Goal: Navigation & Orientation: Find specific page/section

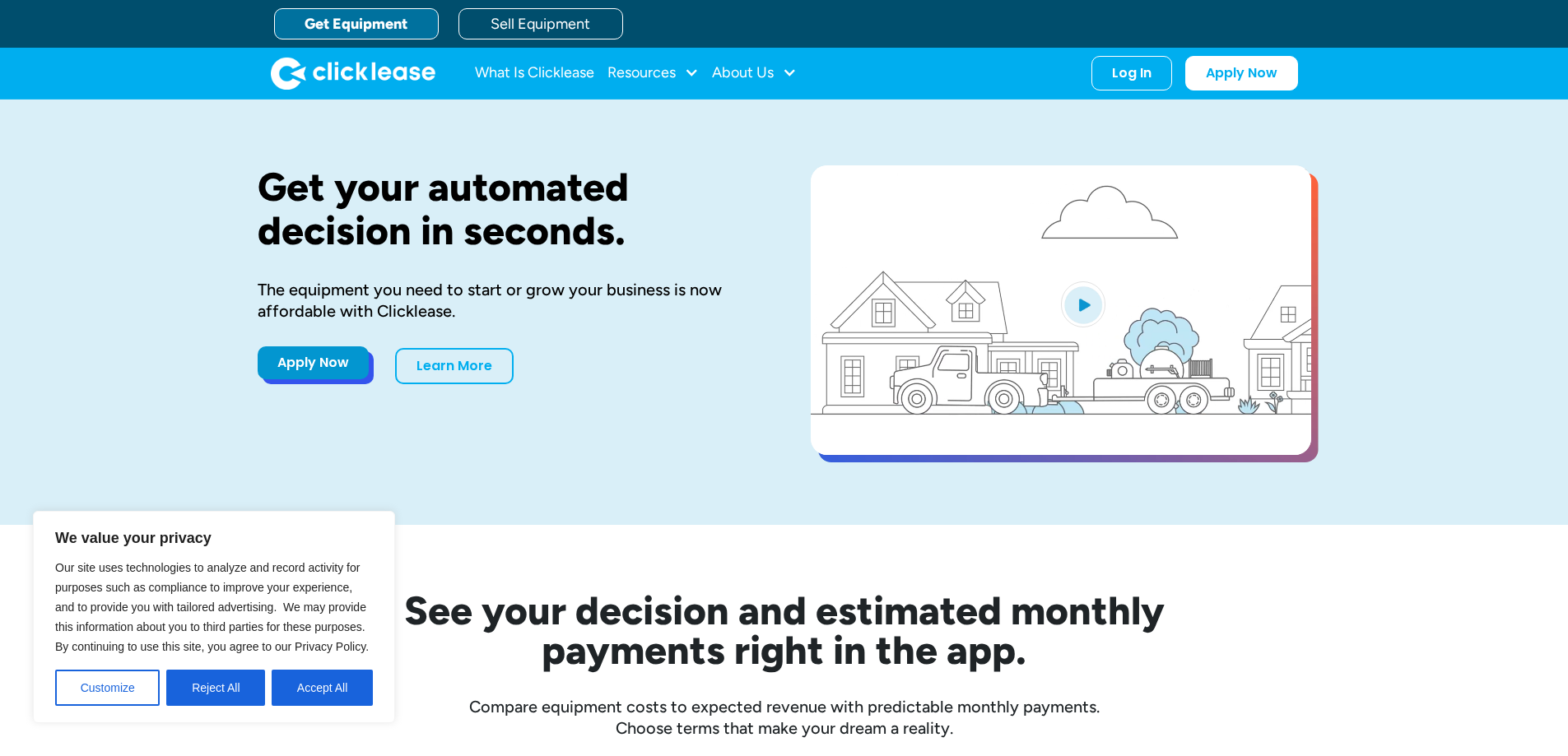
click at [304, 364] on link "Apply Now" at bounding box center [313, 362] width 111 height 33
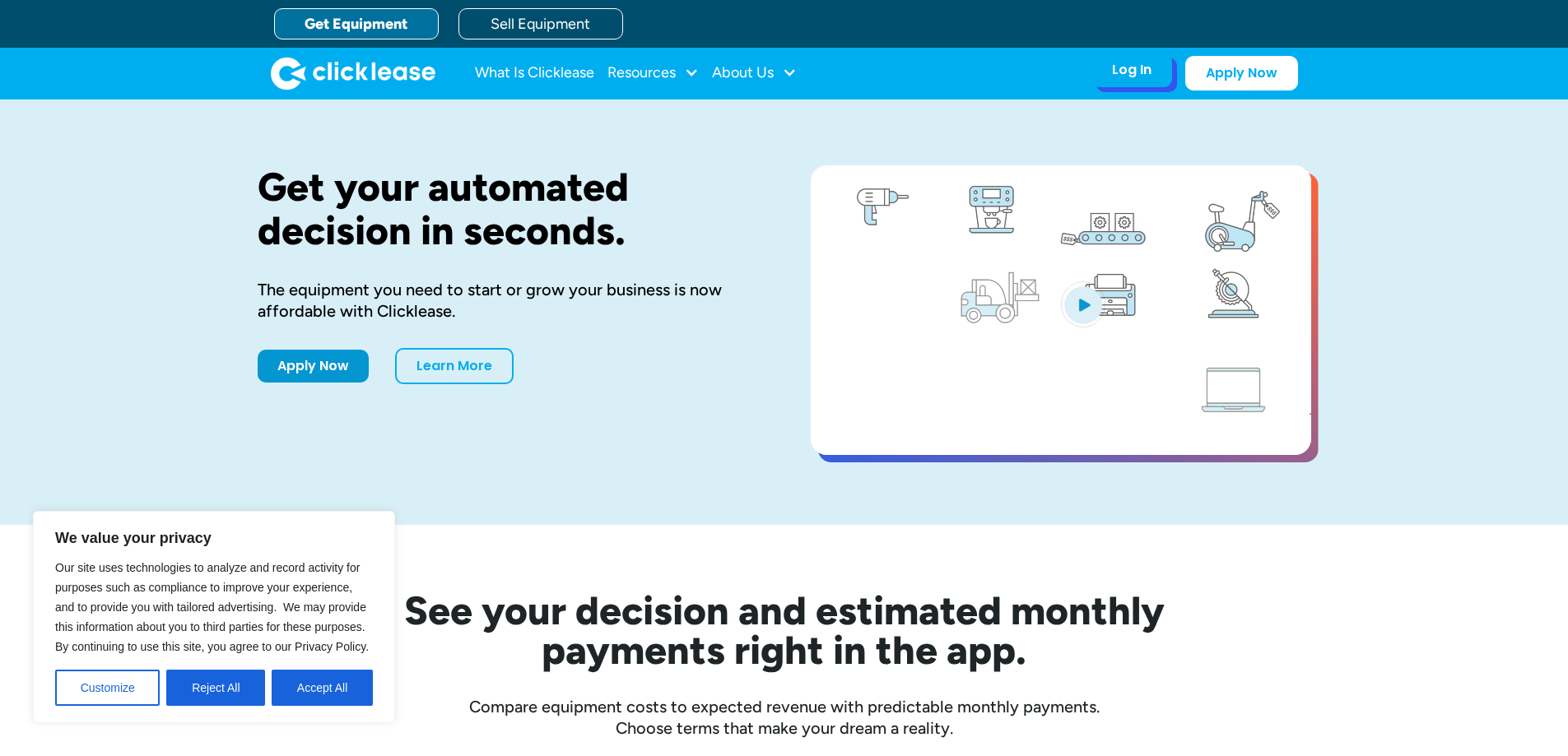
click at [1109, 69] on div "Log In Account login I use Clicklease to get my equipment Partner Portal I offe…" at bounding box center [1132, 69] width 80 height 34
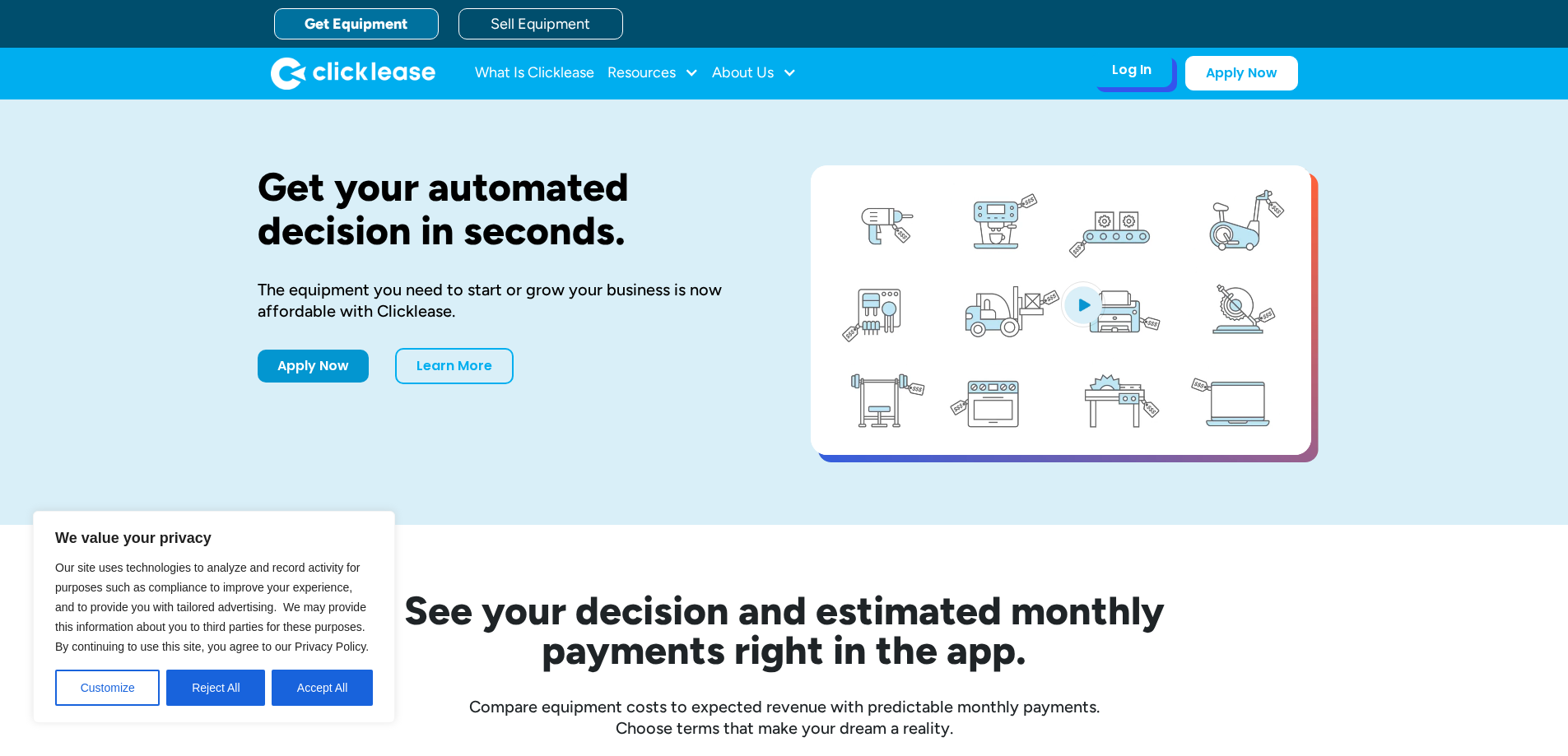
click at [1164, 82] on div "Log In Account login I use Clicklease to get my equipment Partner Portal I offe…" at bounding box center [1132, 69] width 80 height 34
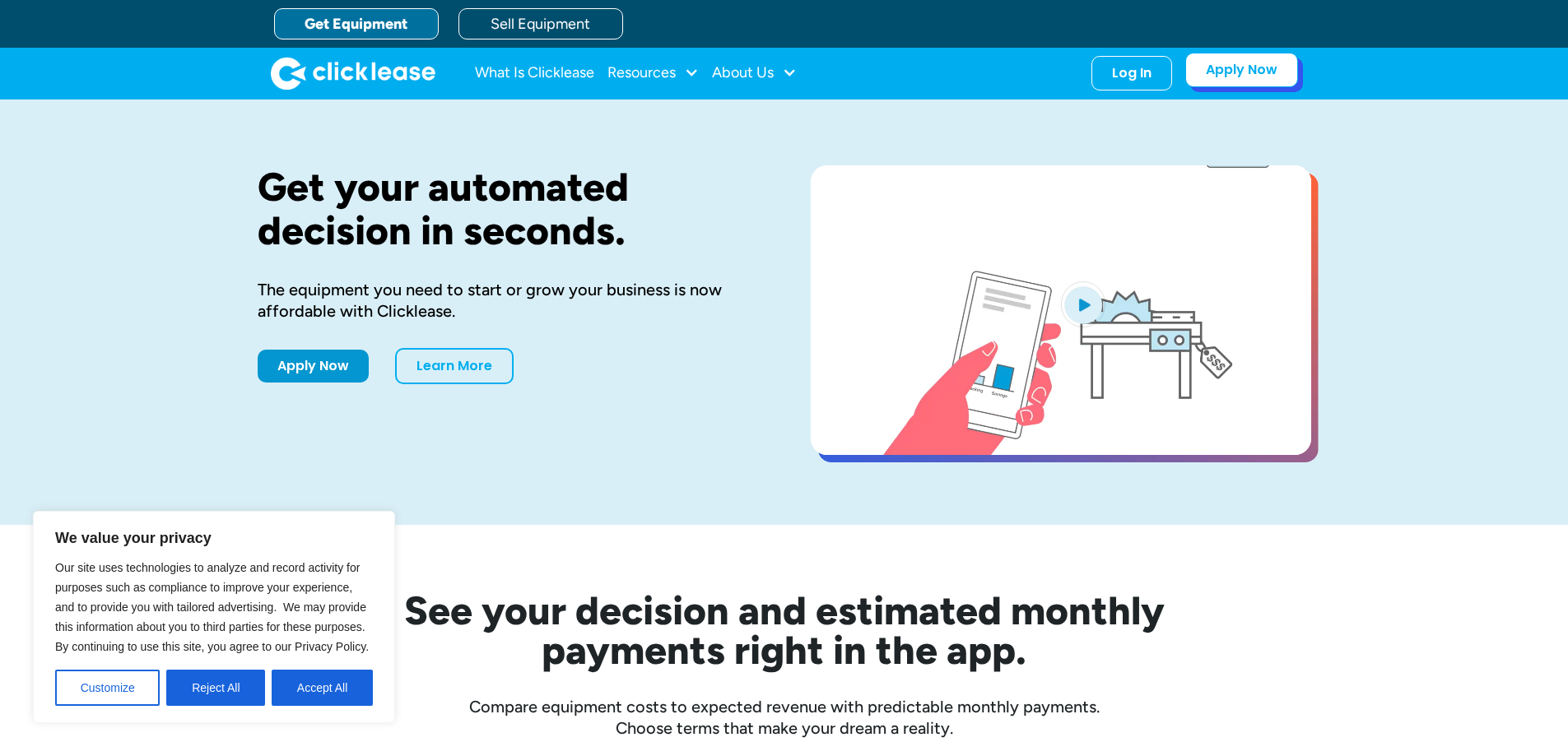
click at [1270, 80] on link "Apply Now" at bounding box center [1242, 69] width 113 height 34
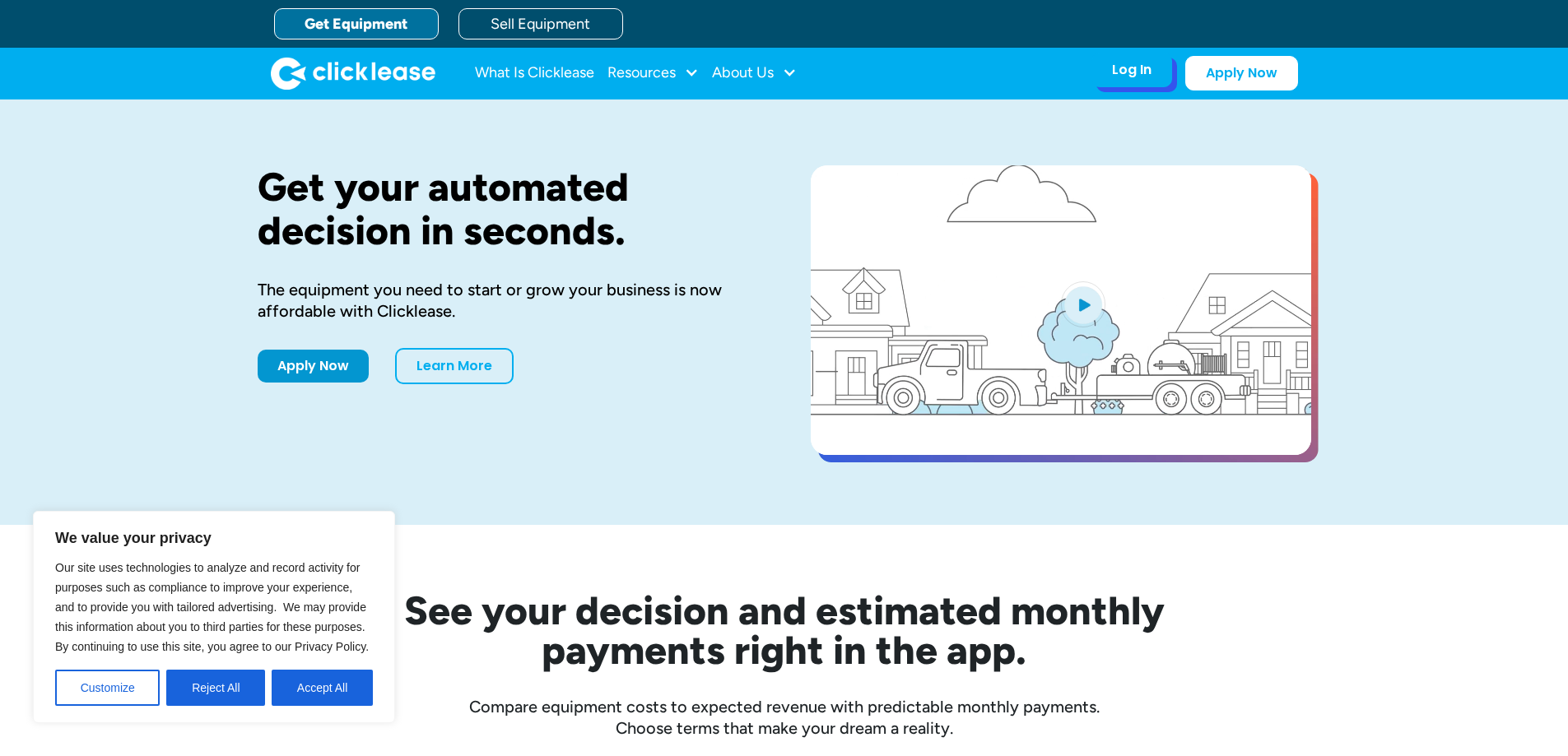
click at [1104, 78] on div "Log In Account login I use Clicklease to get my equipment Partner Portal I offe…" at bounding box center [1132, 69] width 80 height 34
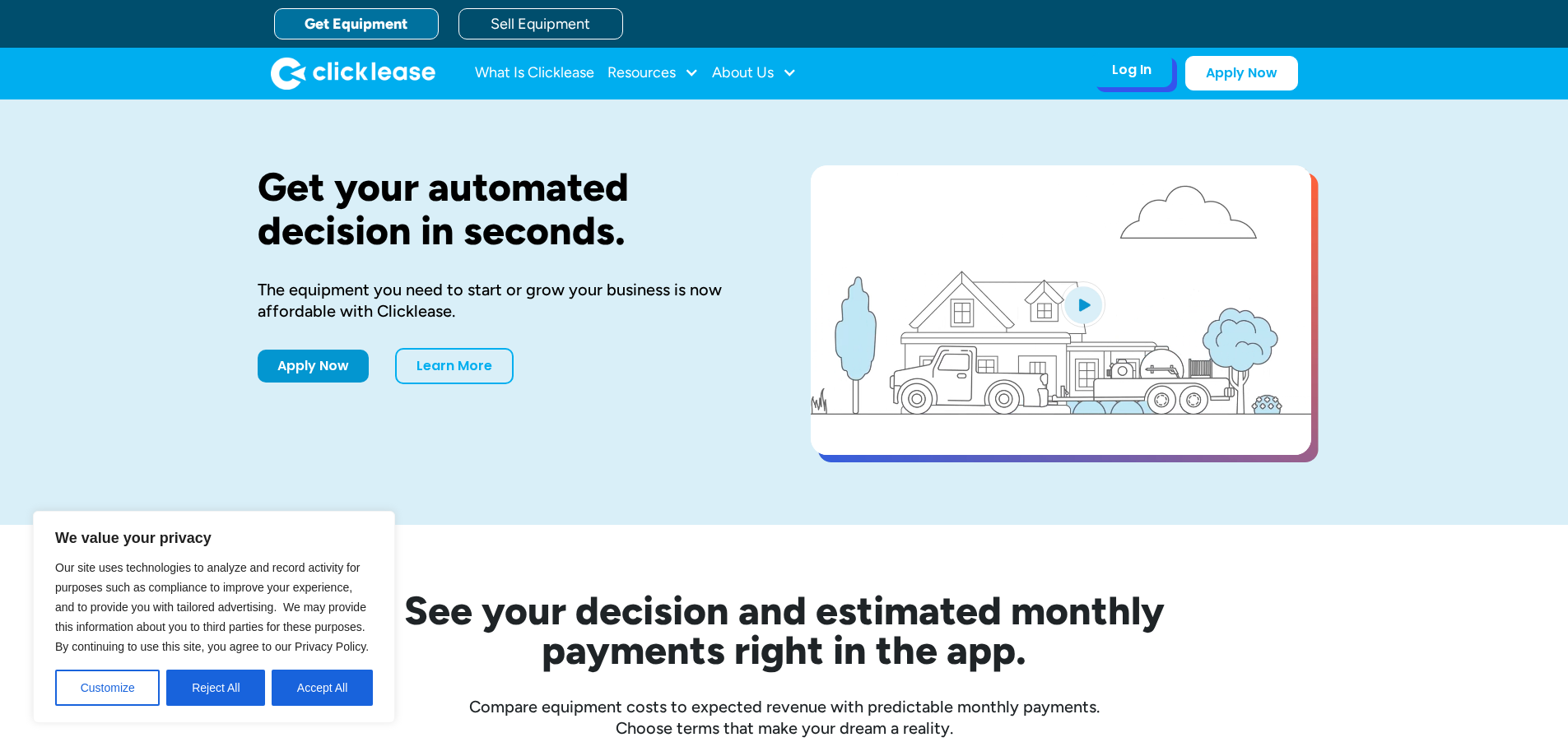
click at [1142, 71] on div "Log In" at bounding box center [1131, 70] width 39 height 17
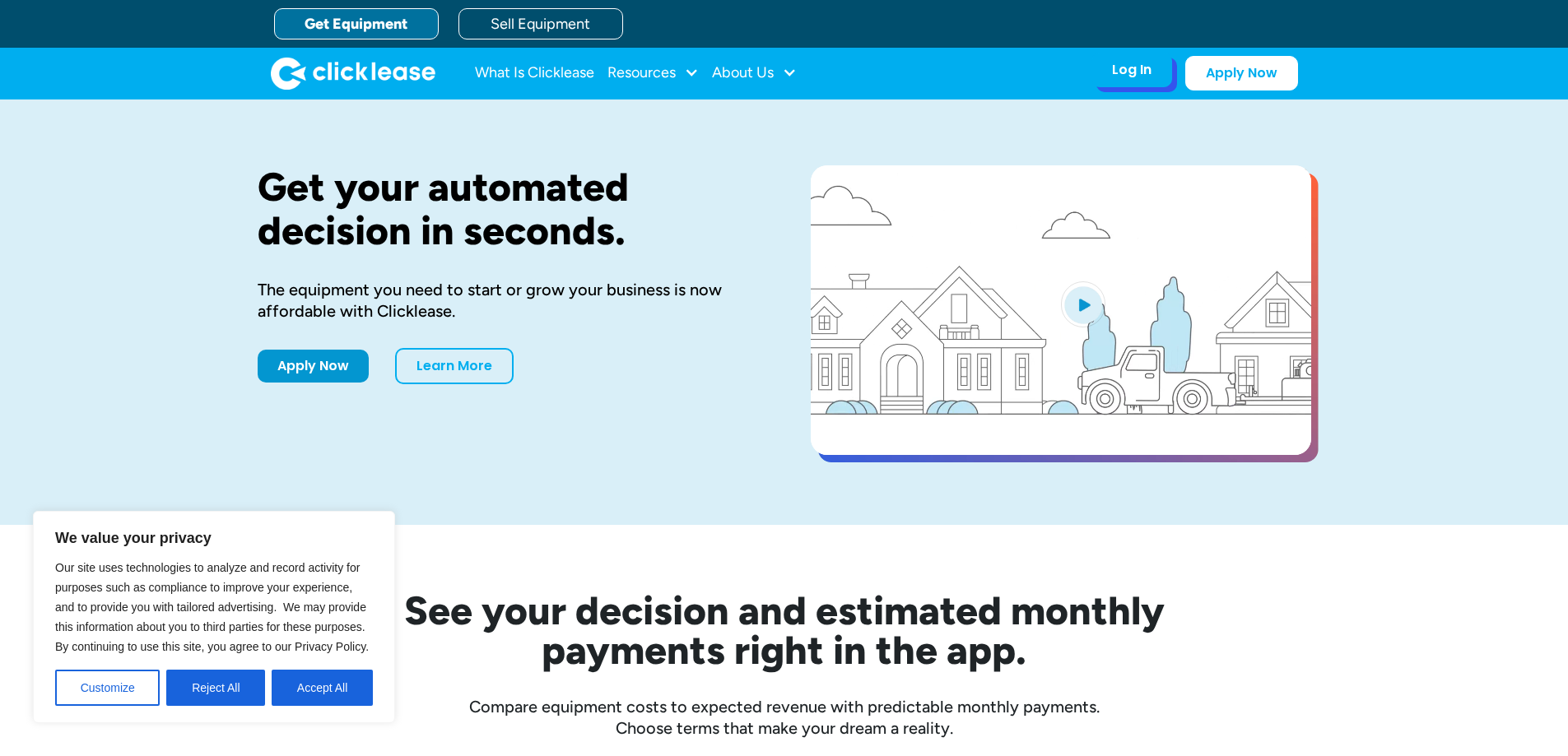
click at [1142, 71] on div "Log In" at bounding box center [1131, 70] width 39 height 17
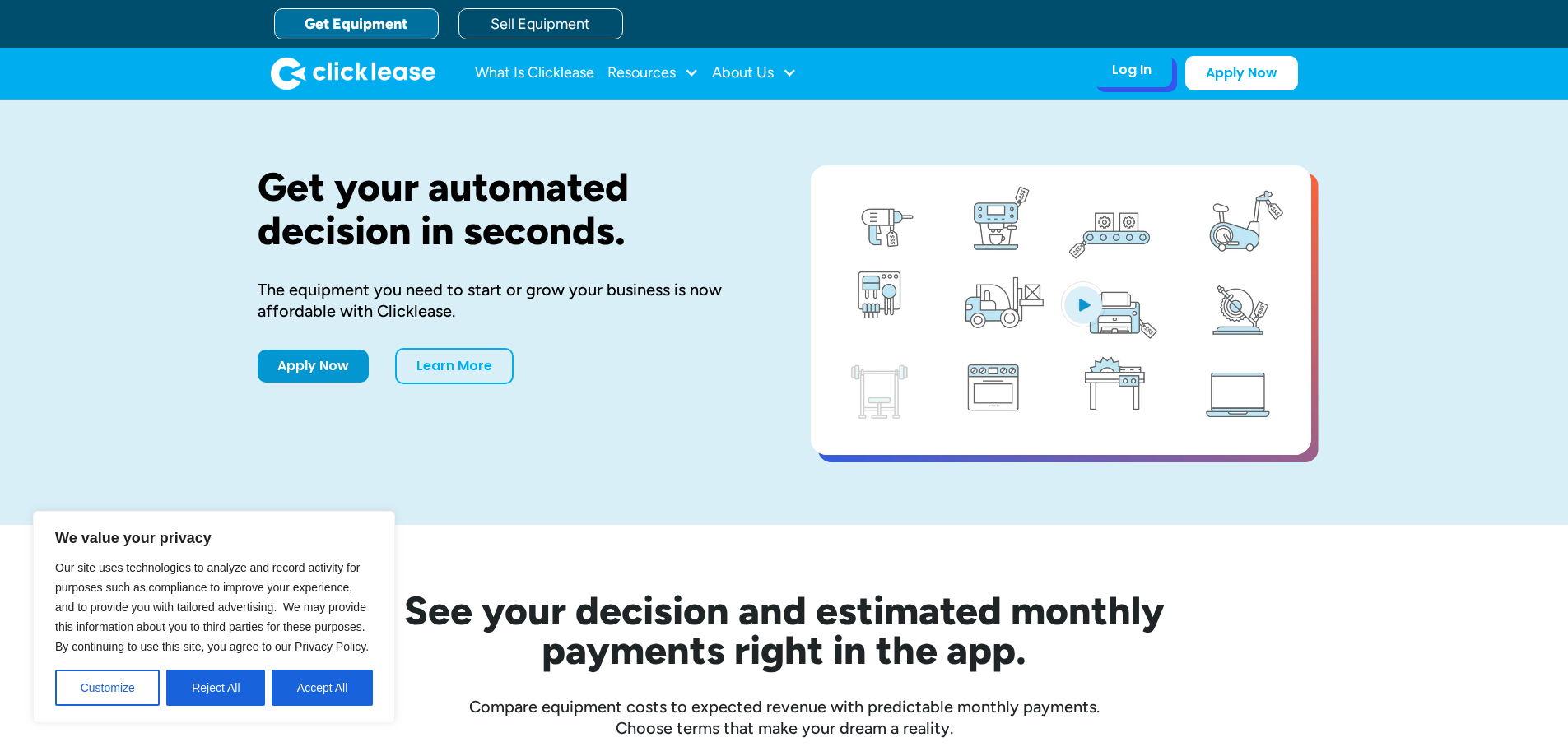
click at [1142, 71] on div "Log In" at bounding box center [1131, 70] width 39 height 17
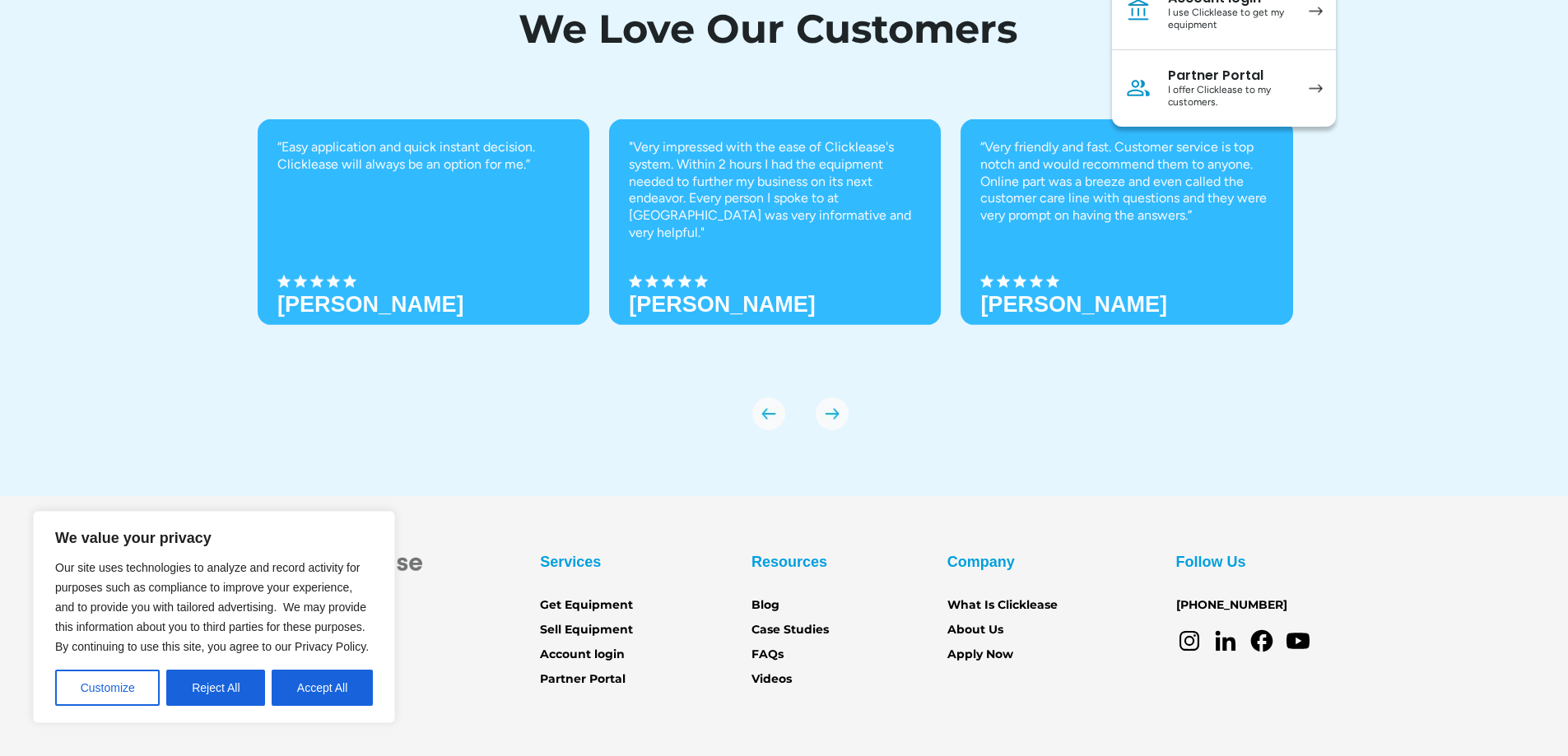
scroll to position [5800, 0]
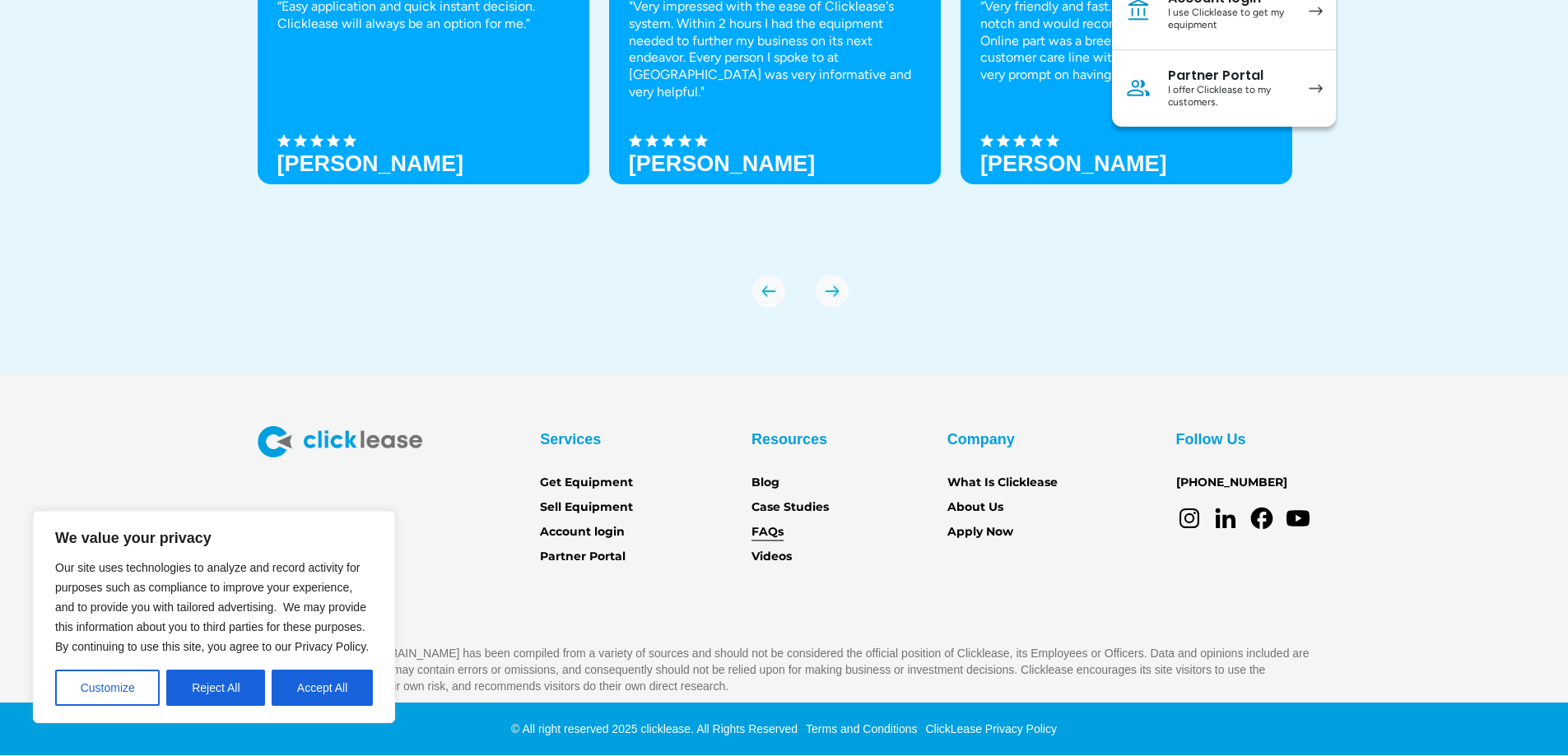
click at [766, 528] on link "FAQs" at bounding box center [767, 533] width 32 height 18
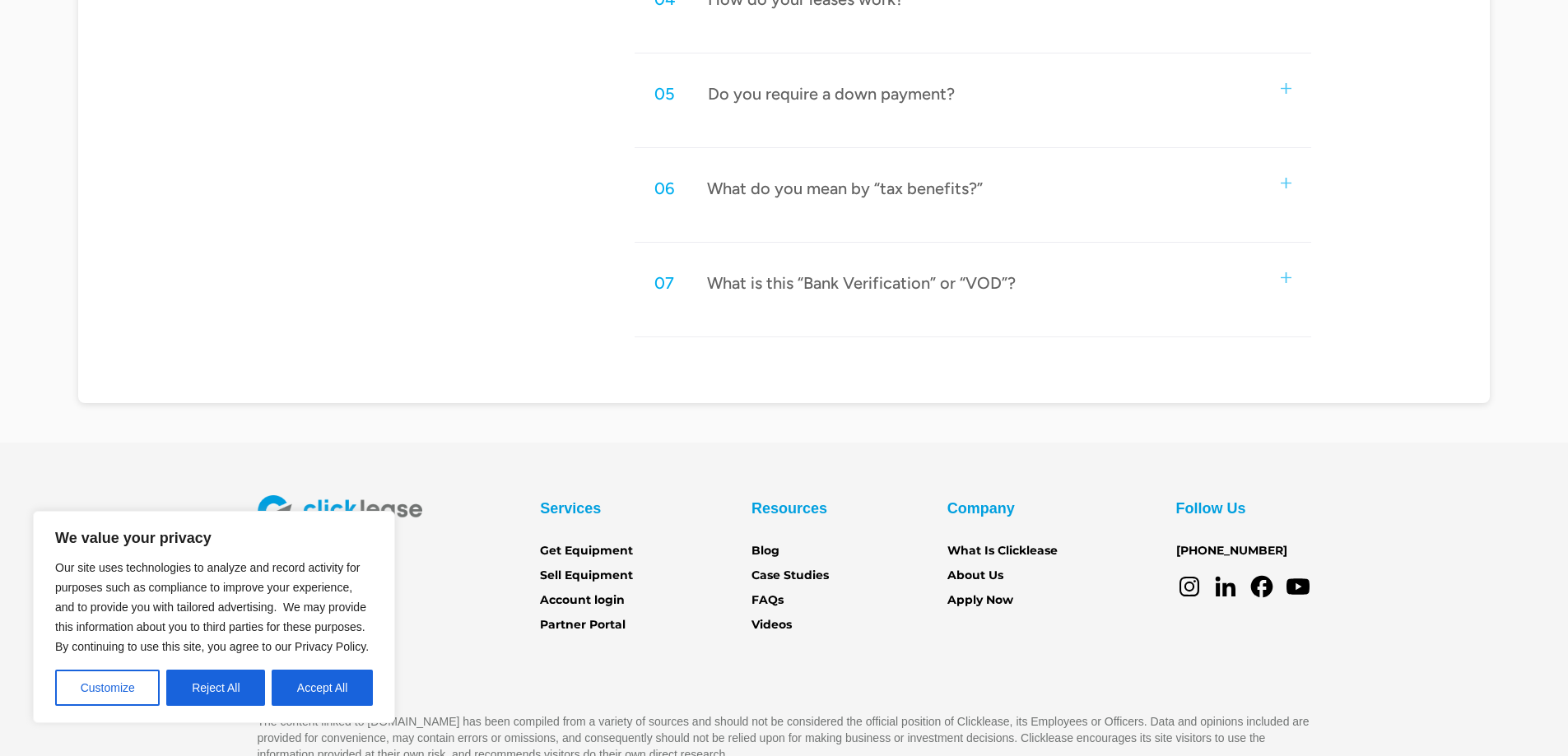
scroll to position [1285, 0]
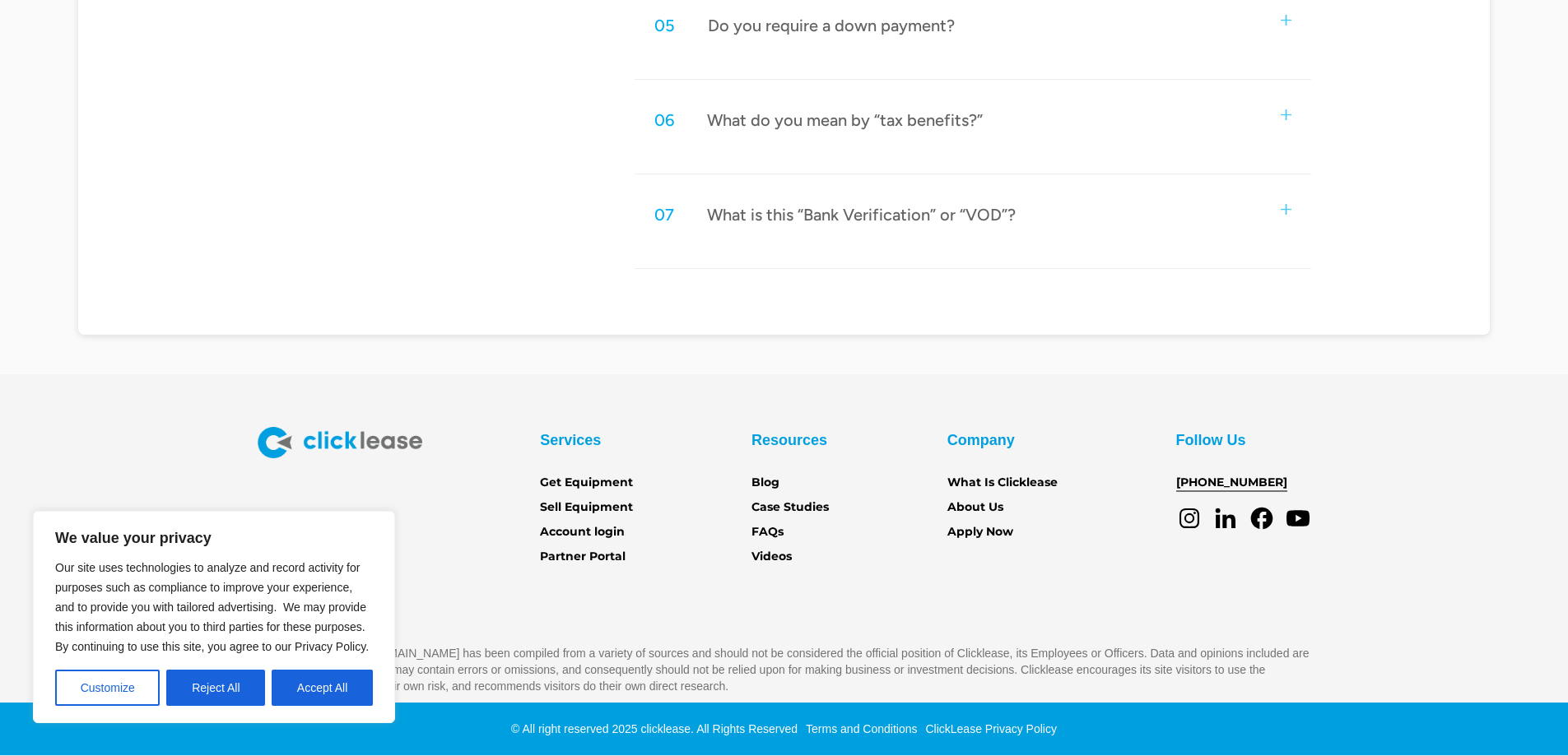
click at [1200, 481] on link "[PHONE_NUMBER]" at bounding box center [1232, 483] width 111 height 18
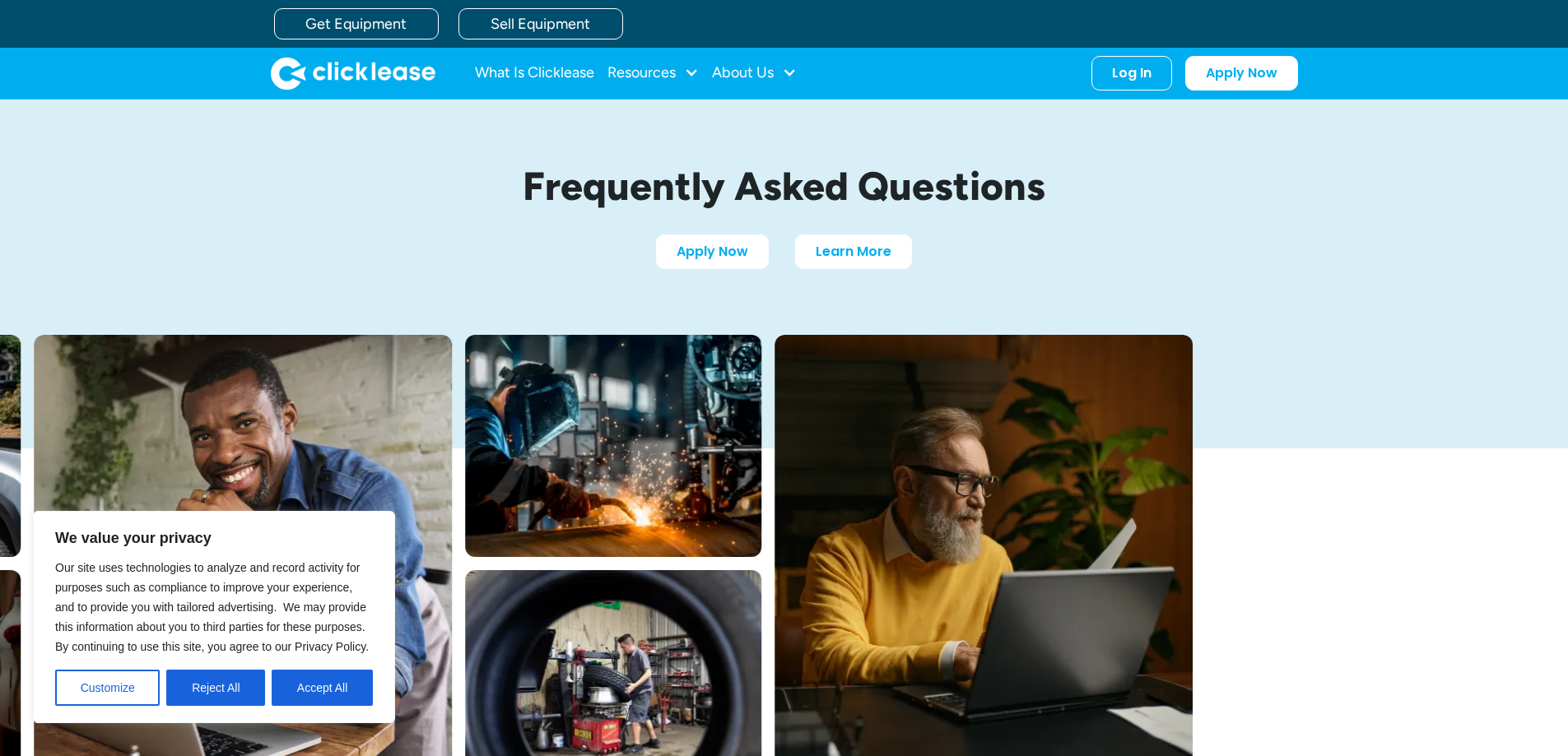
scroll to position [0, 0]
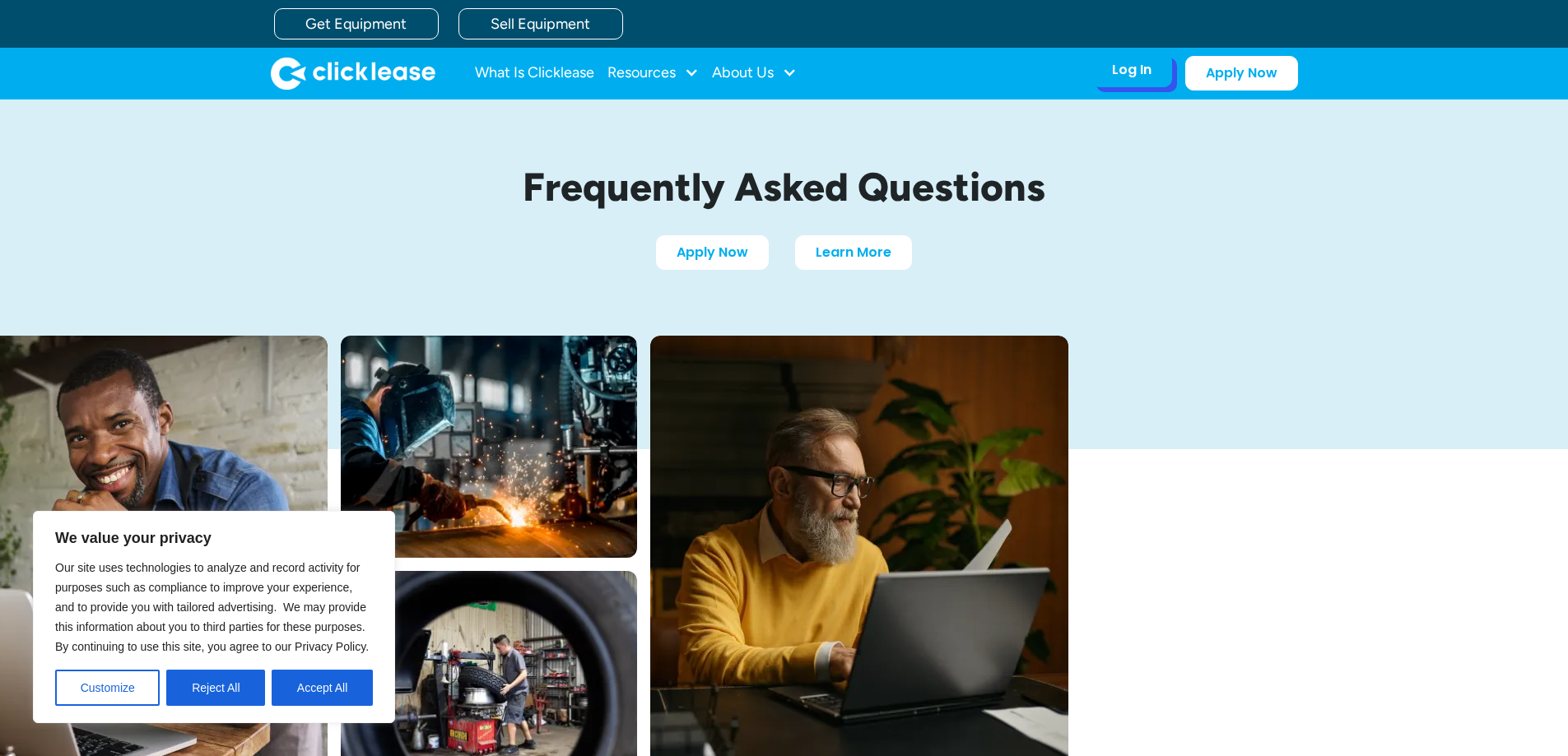
click at [1121, 82] on div "Log In Account login I use Clicklease to get my equipment Partner Portal I offe…" at bounding box center [1132, 69] width 80 height 34
click at [1140, 74] on div "Log In" at bounding box center [1131, 70] width 39 height 17
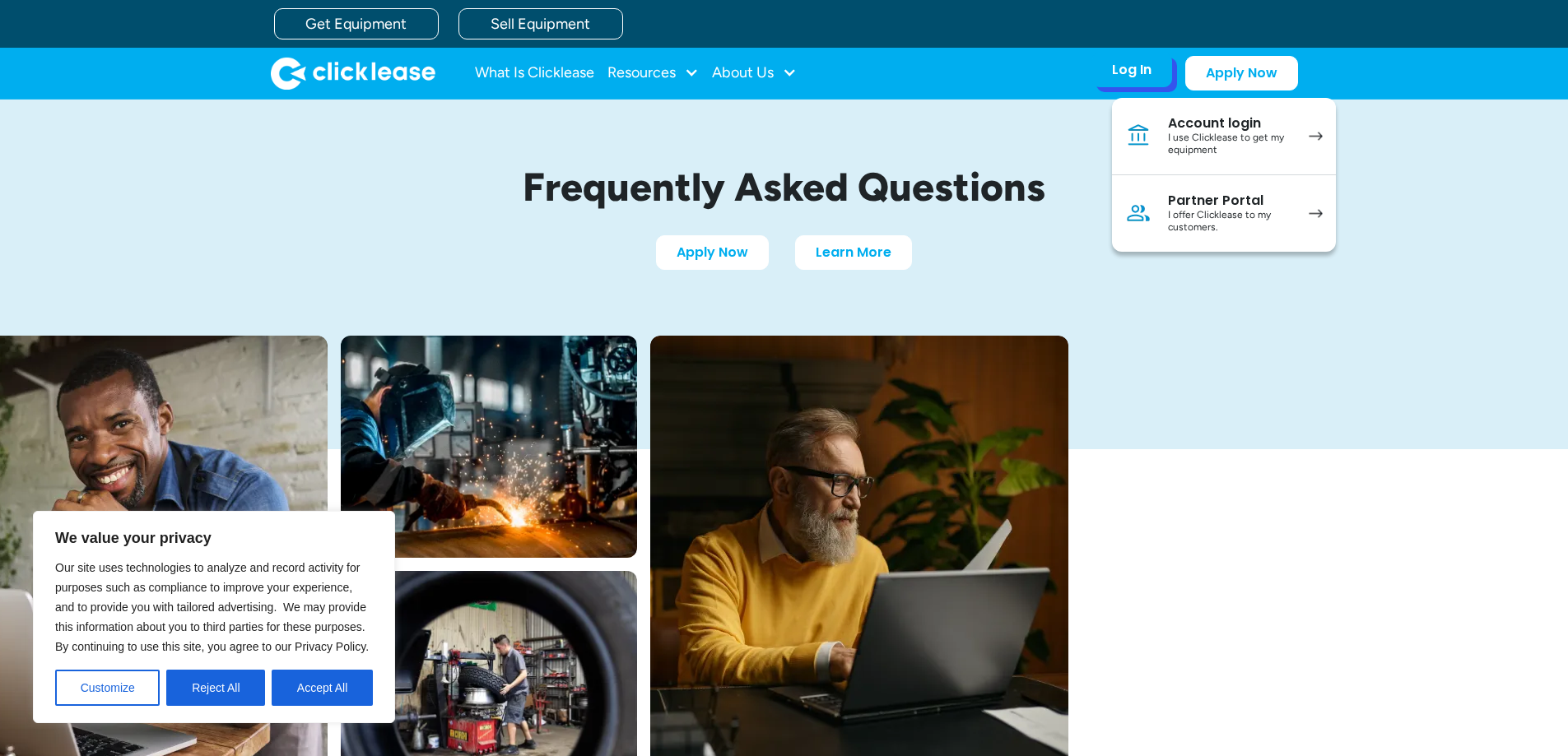
click at [1243, 203] on div "Partner Portal" at bounding box center [1230, 201] width 125 height 17
